Goal: Information Seeking & Learning: Learn about a topic

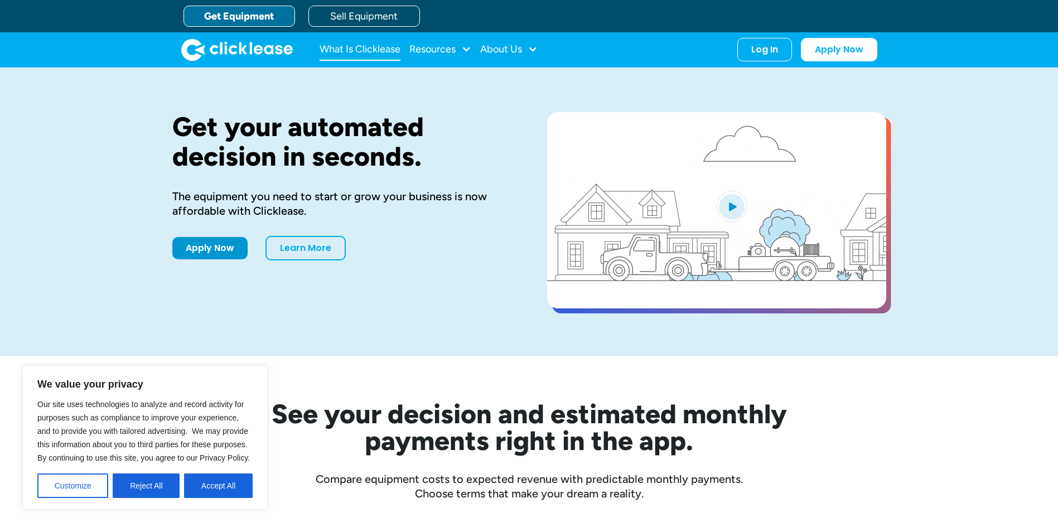
click at [367, 47] on link "What Is Clicklease" at bounding box center [359, 49] width 81 height 22
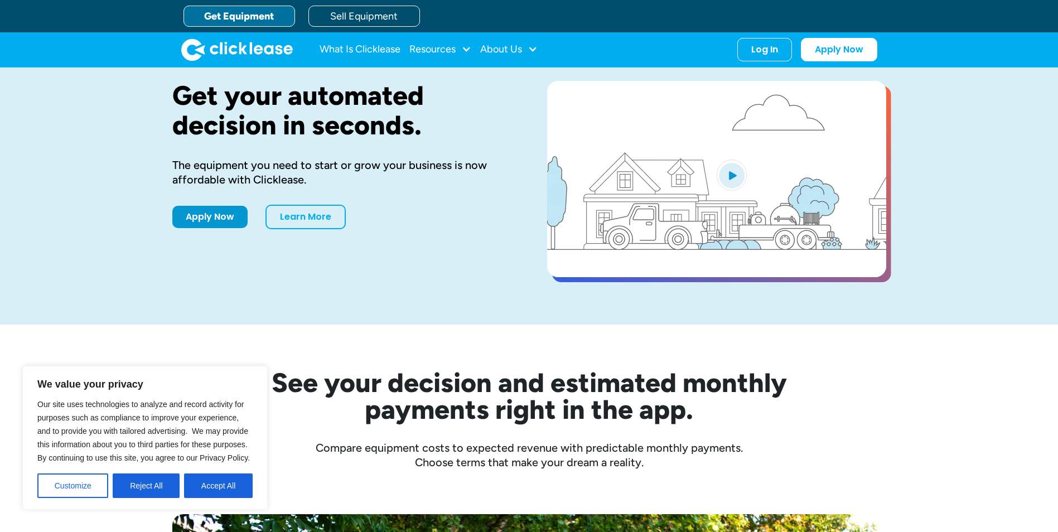
scroll to position [102, 0]
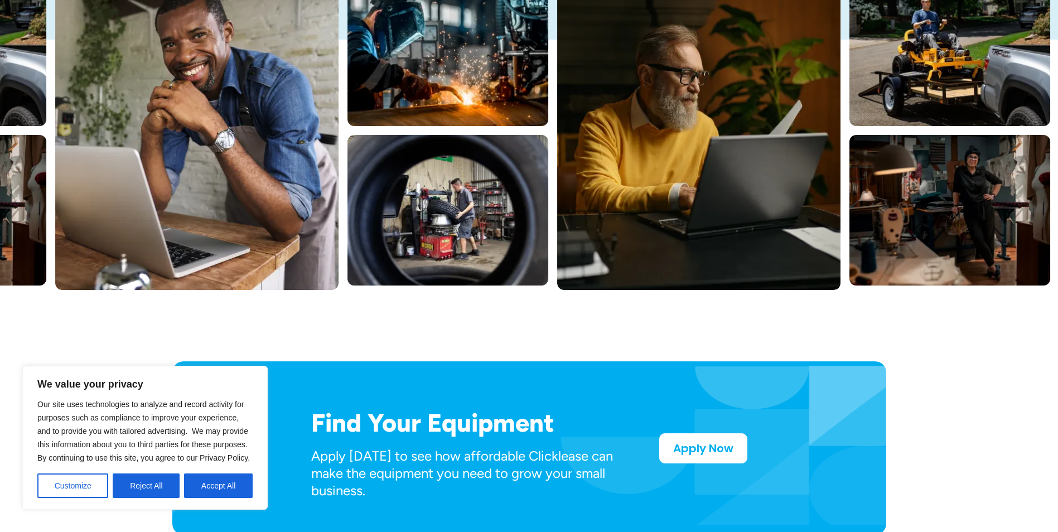
scroll to position [279, 0]
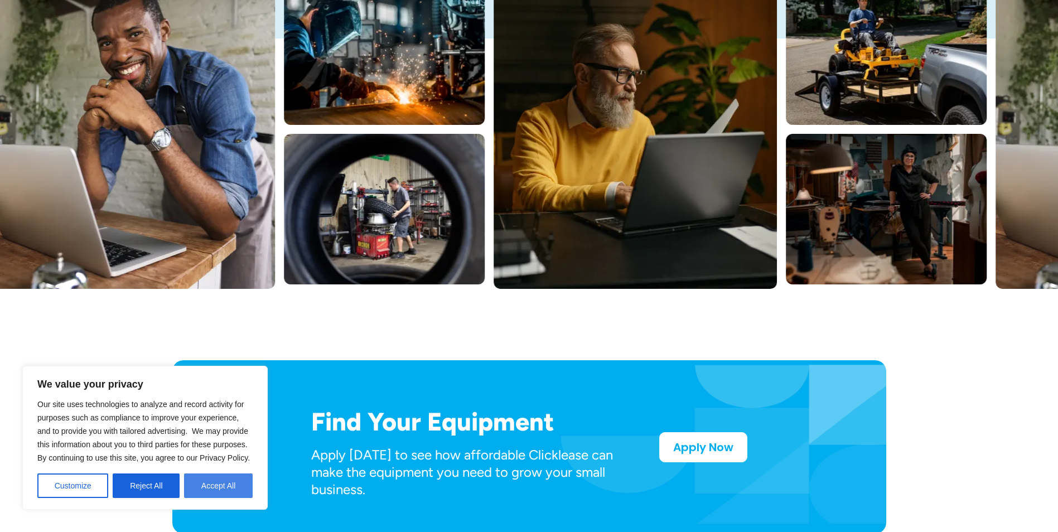
click at [201, 483] on button "Accept All" at bounding box center [218, 485] width 69 height 25
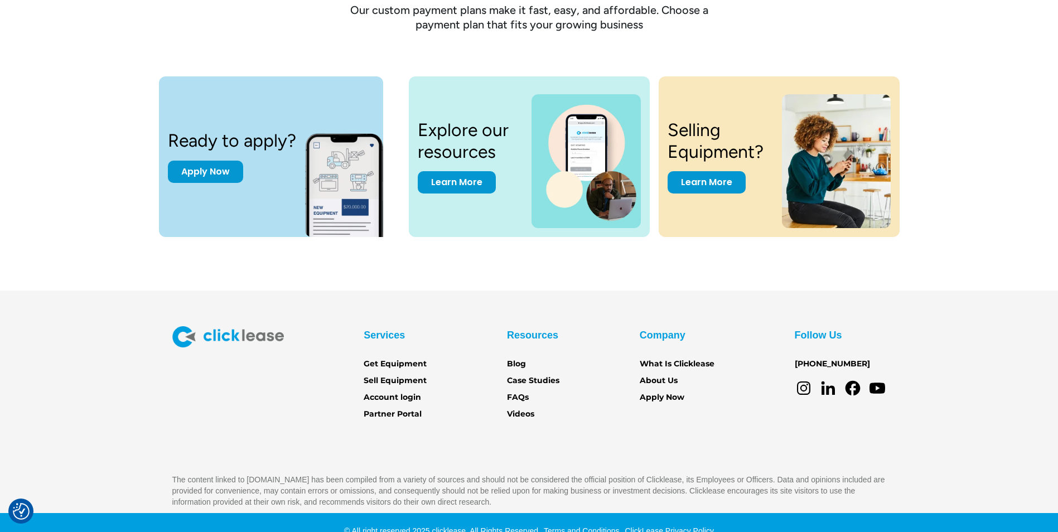
scroll to position [1505, 0]
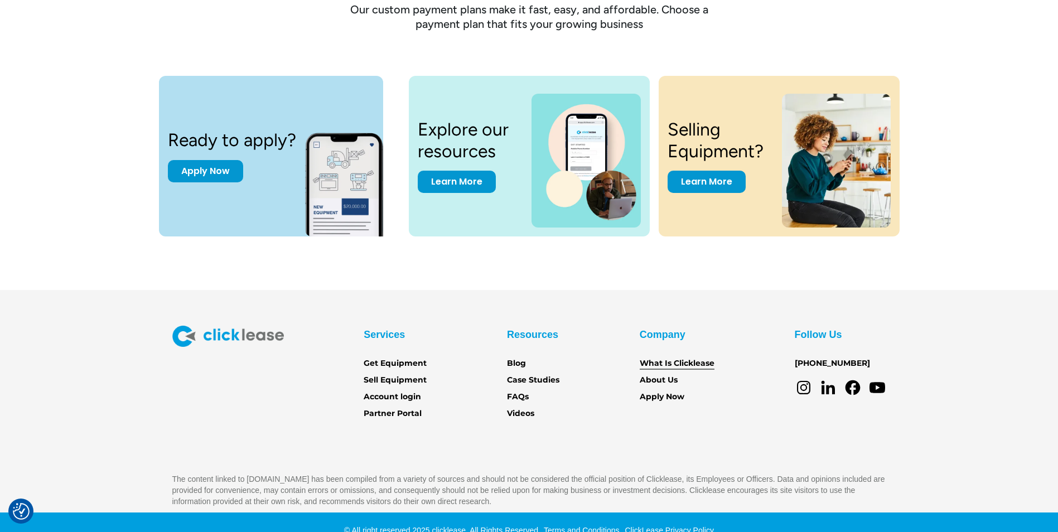
click at [679, 364] on link "What Is Clicklease" at bounding box center [677, 363] width 75 height 12
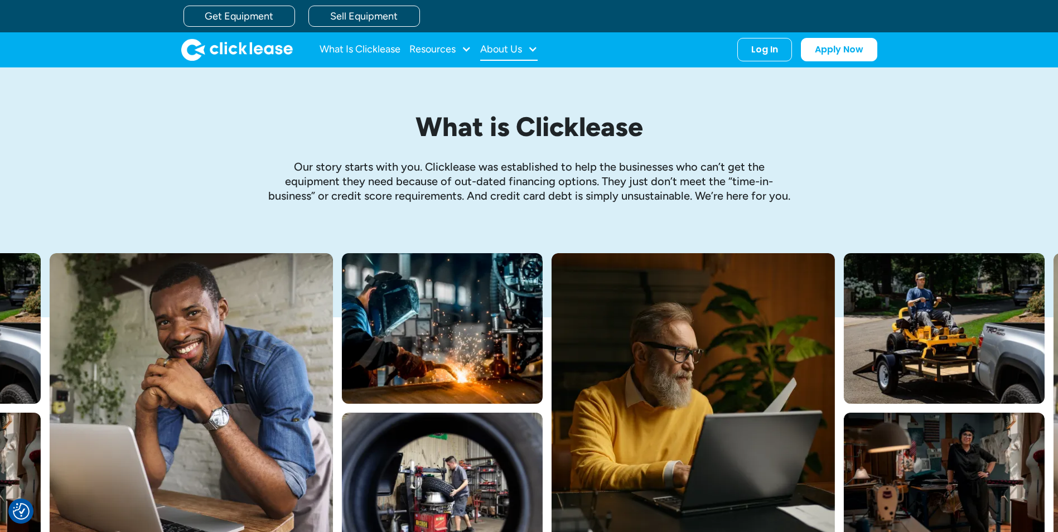
click at [494, 49] on div "About Us" at bounding box center [501, 49] width 42 height 0
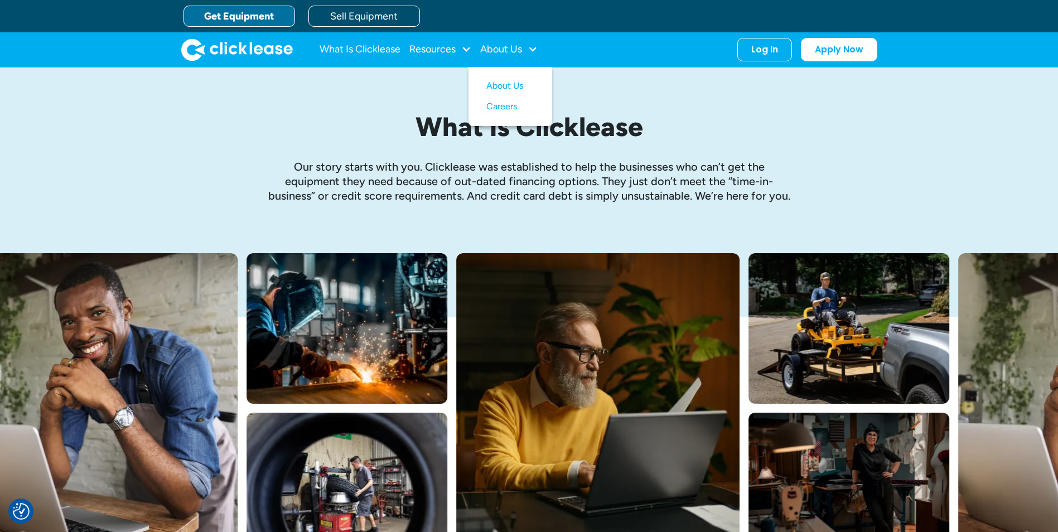
click at [264, 18] on link "Get Equipment" at bounding box center [239, 16] width 112 height 21
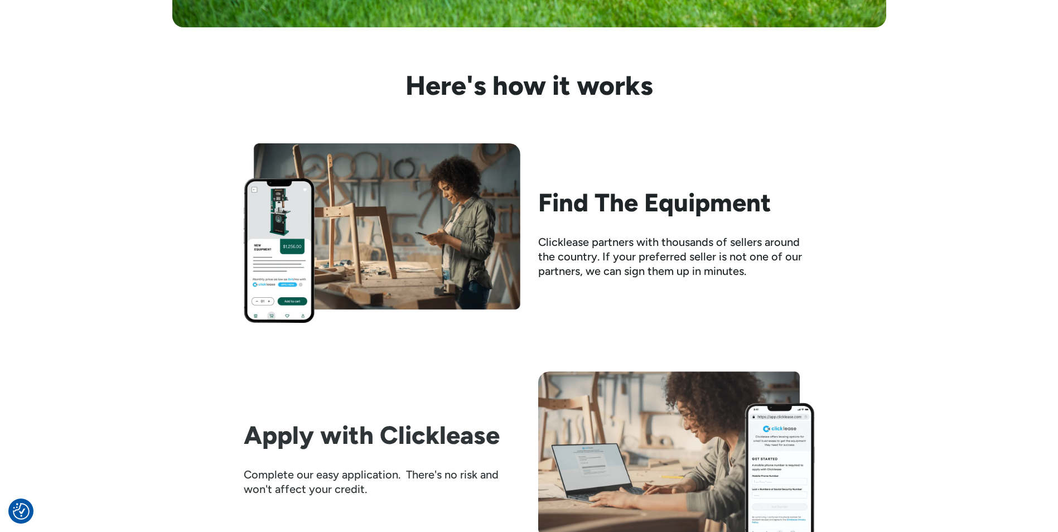
scroll to position [1059, 0]
